Goal: Task Accomplishment & Management: Manage account settings

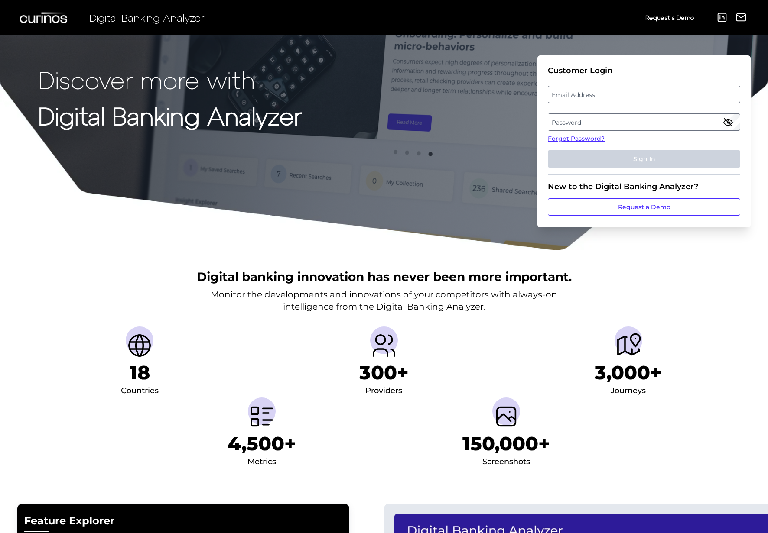
click at [595, 96] on label "Email Address" at bounding box center [643, 95] width 191 height 16
click at [595, 96] on input "email" at bounding box center [644, 94] width 192 height 17
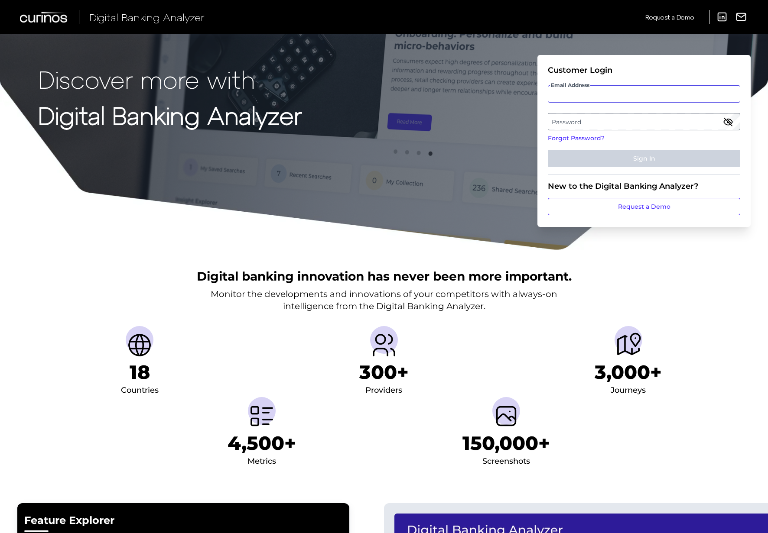
click at [591, 97] on input "Email Address" at bounding box center [644, 93] width 192 height 17
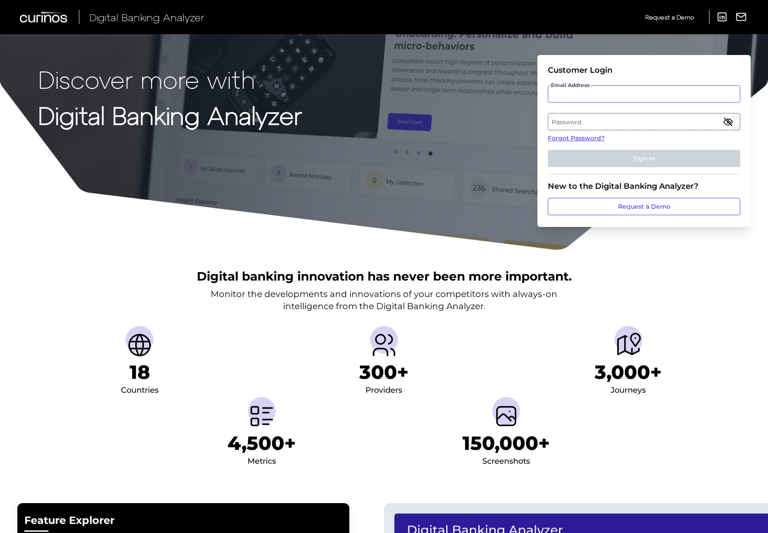
click at [591, 97] on input "Email Address" at bounding box center [644, 93] width 192 height 17
click at [570, 99] on input "Email Address" at bounding box center [644, 93] width 192 height 17
type input "[EMAIL_ADDRESS][DOMAIN_NAME]"
click at [581, 120] on label "Password" at bounding box center [643, 122] width 191 height 16
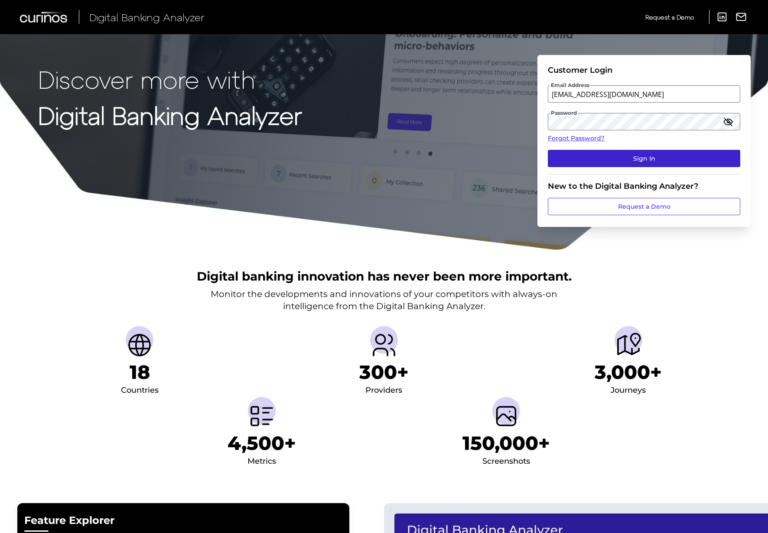
click at [648, 159] on button "Sign In" at bounding box center [644, 158] width 192 height 17
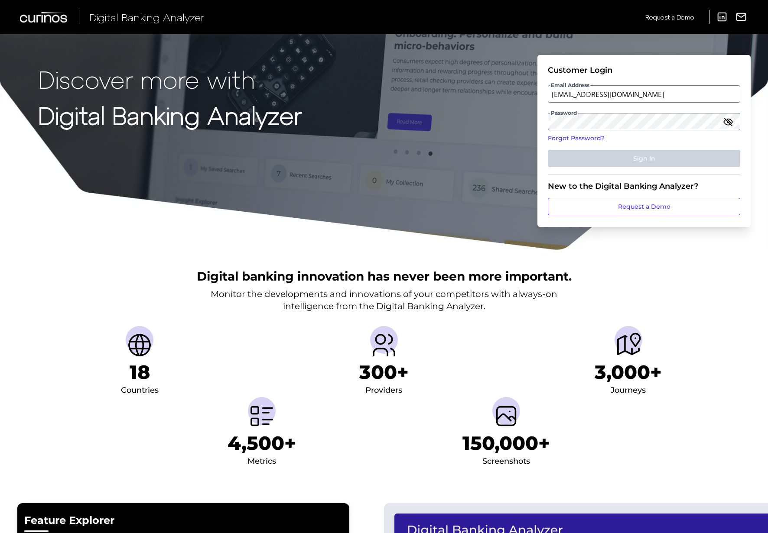
scroll to position [0, 0]
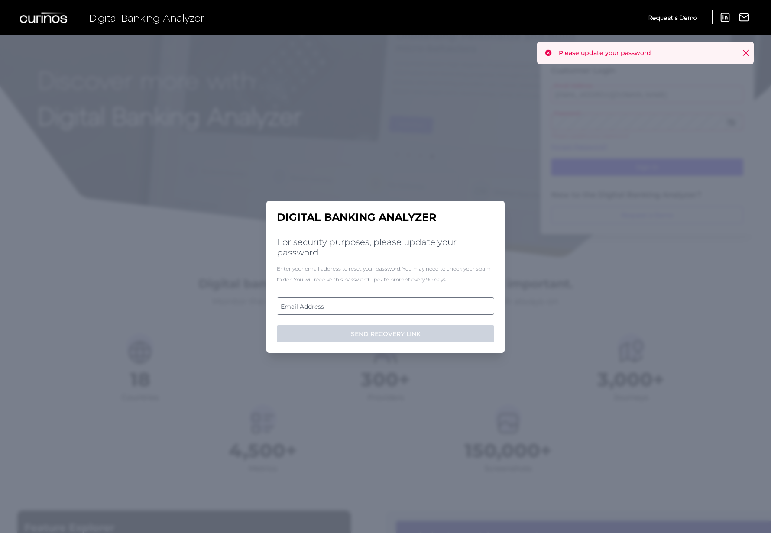
click at [308, 306] on label "Email Address" at bounding box center [385, 307] width 216 height 16
click at [308, 306] on input "email" at bounding box center [386, 306] width 218 height 17
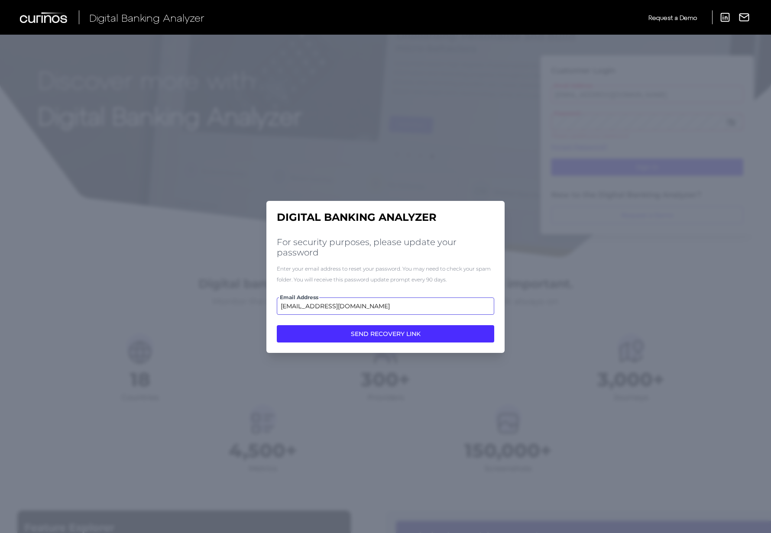
click at [296, 306] on input "[EMAIL_ADDRESS][DOMAIN_NAME]" at bounding box center [386, 306] width 218 height 17
type input "[EMAIL_ADDRESS][DOMAIN_NAME]"
click at [361, 338] on button "SEND RECOVERY LINK" at bounding box center [386, 333] width 218 height 17
